Goal: Task Accomplishment & Management: Use online tool/utility

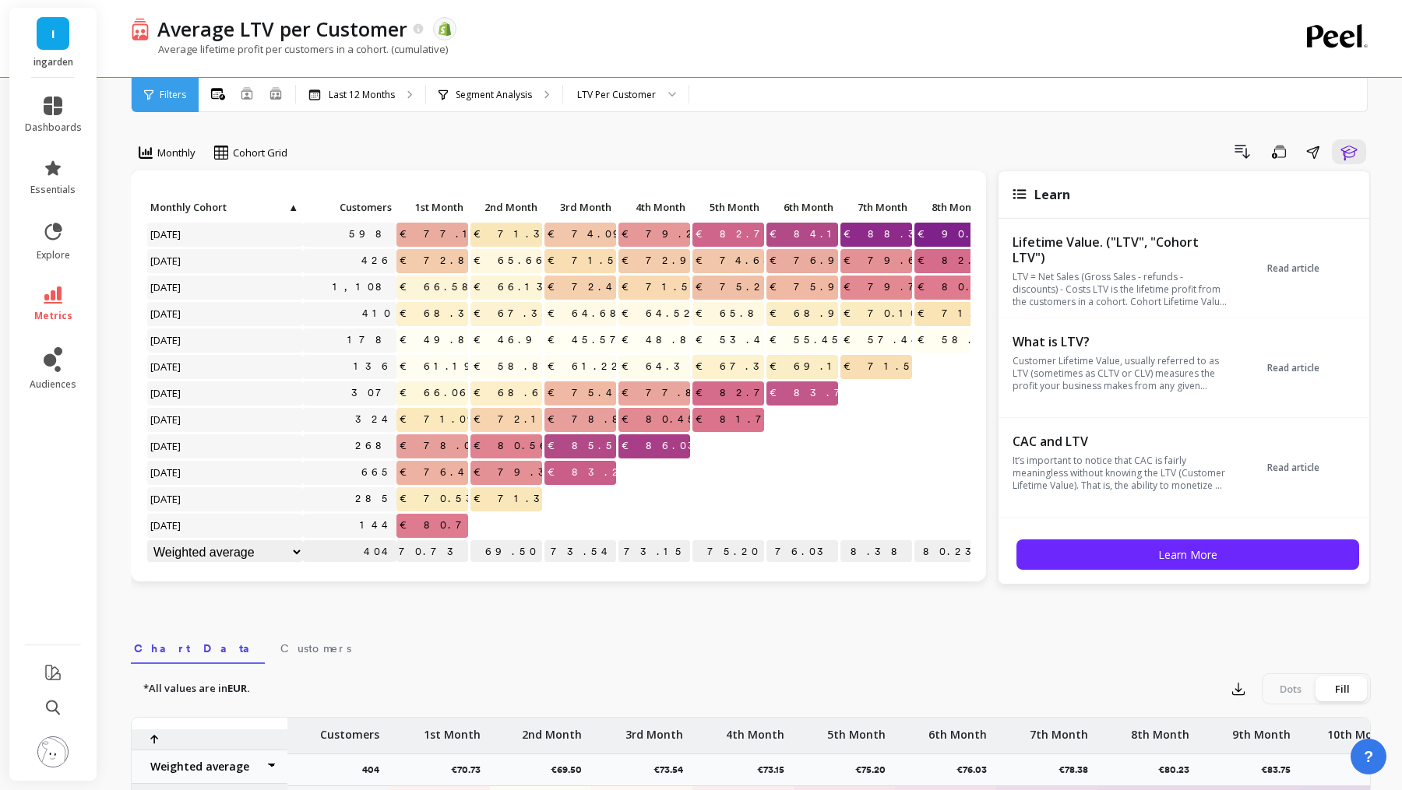
click at [60, 30] on link "I" at bounding box center [53, 33] width 33 height 33
click at [57, 33] on link "I" at bounding box center [53, 33] width 33 height 33
click at [52, 33] on span "I" at bounding box center [53, 34] width 4 height 18
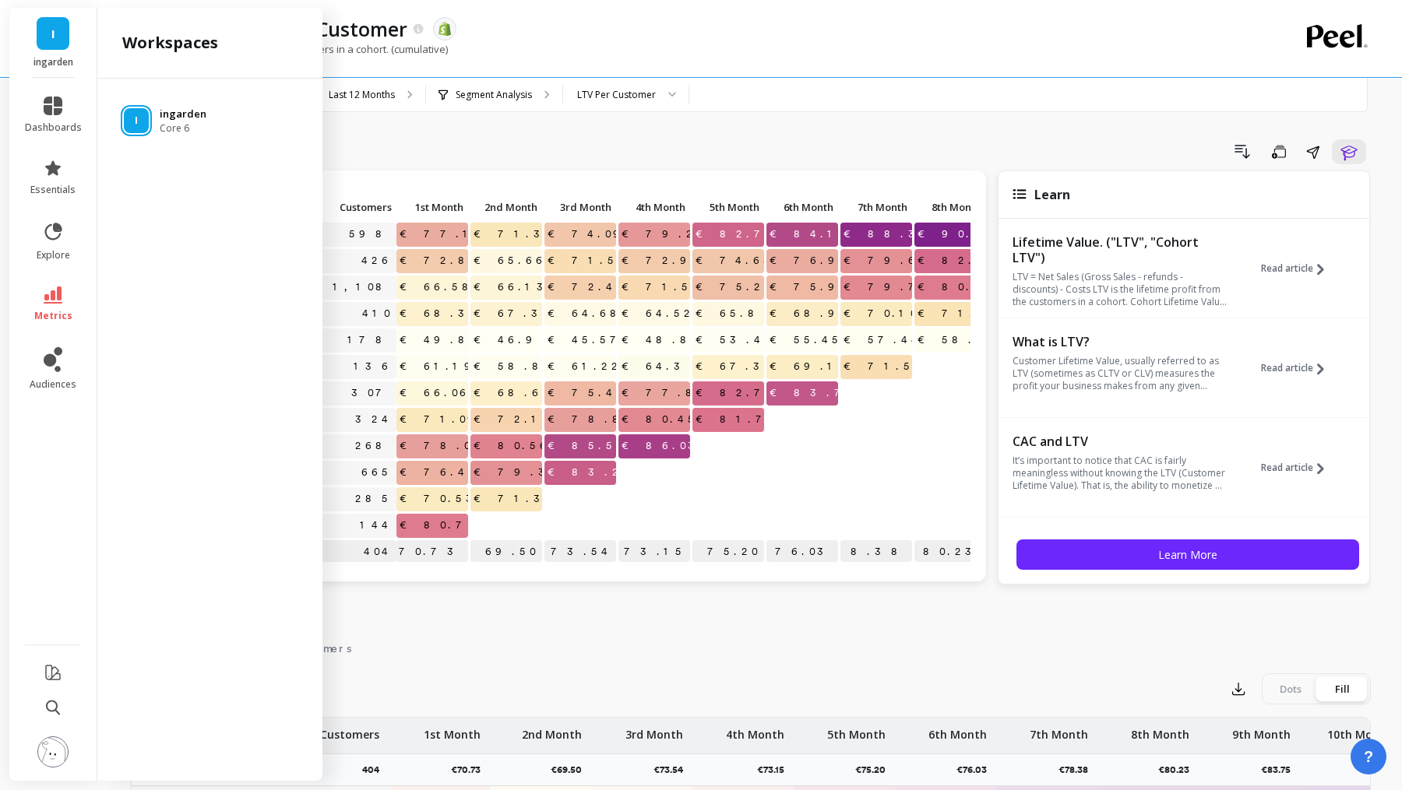
click at [188, 114] on p "ingarden" at bounding box center [183, 115] width 47 height 16
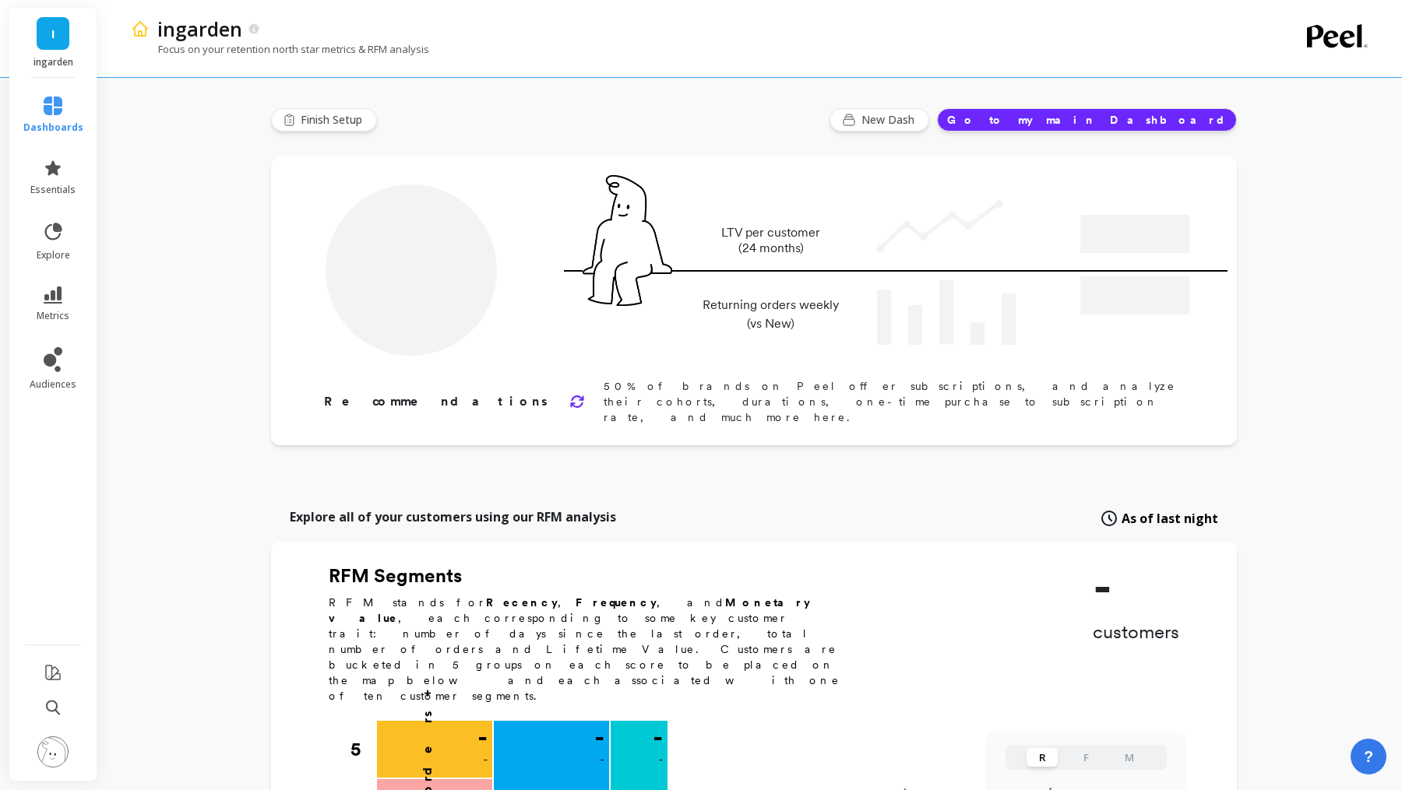
type input "Champions"
type input "1420"
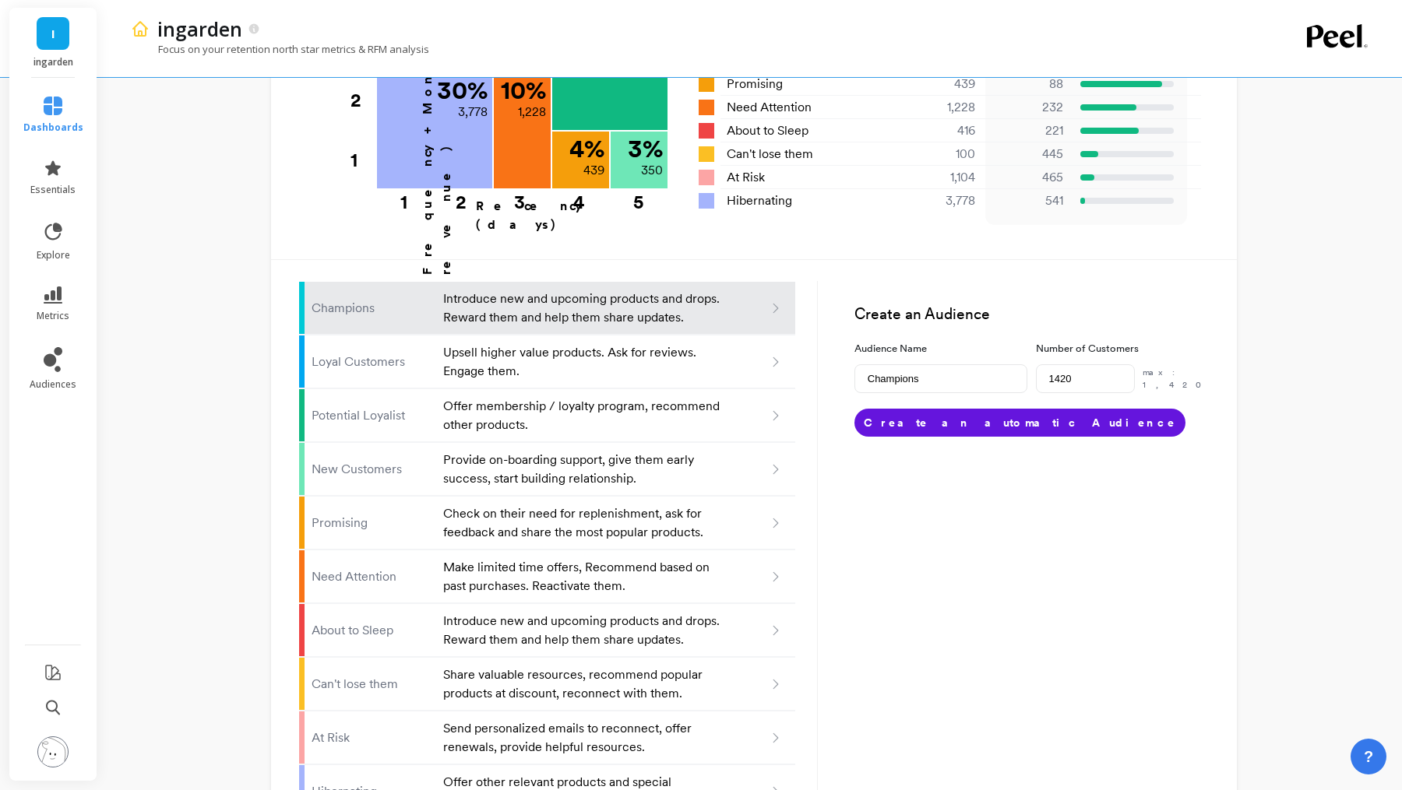
scroll to position [830, 0]
